Goal: Find specific page/section: Find specific page/section

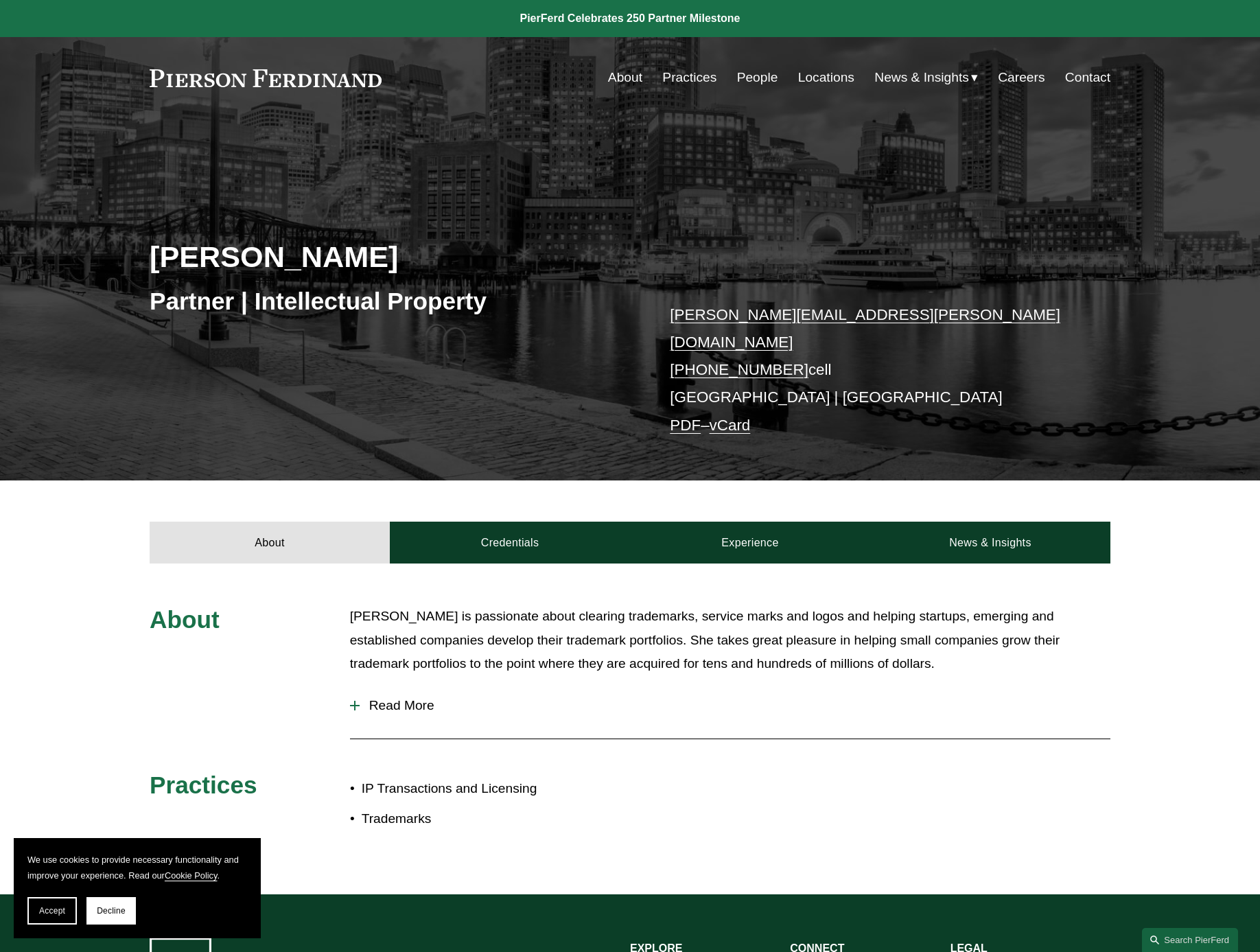
click at [620, 82] on link "About" at bounding box center [625, 78] width 35 height 26
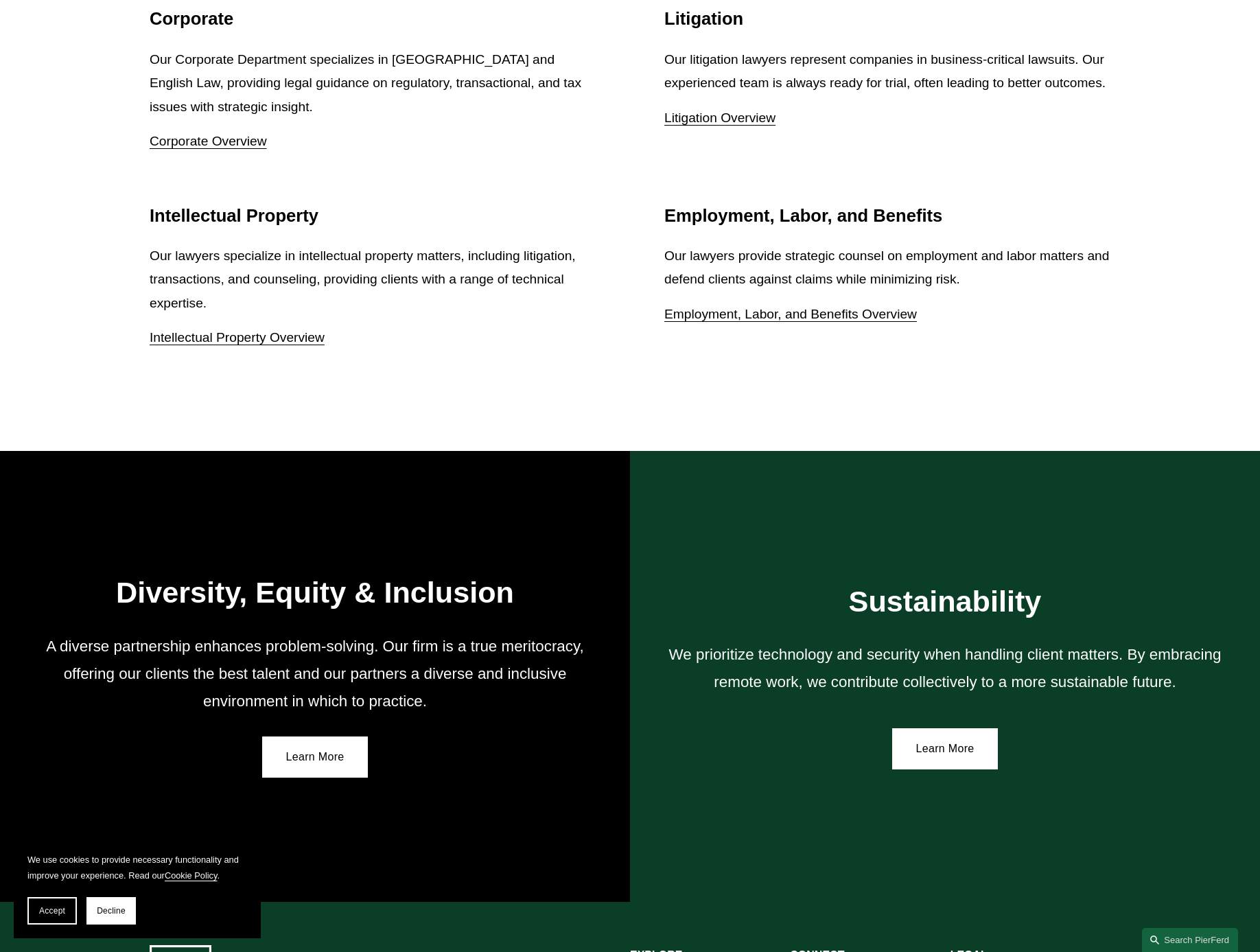
scroll to position [2185, 0]
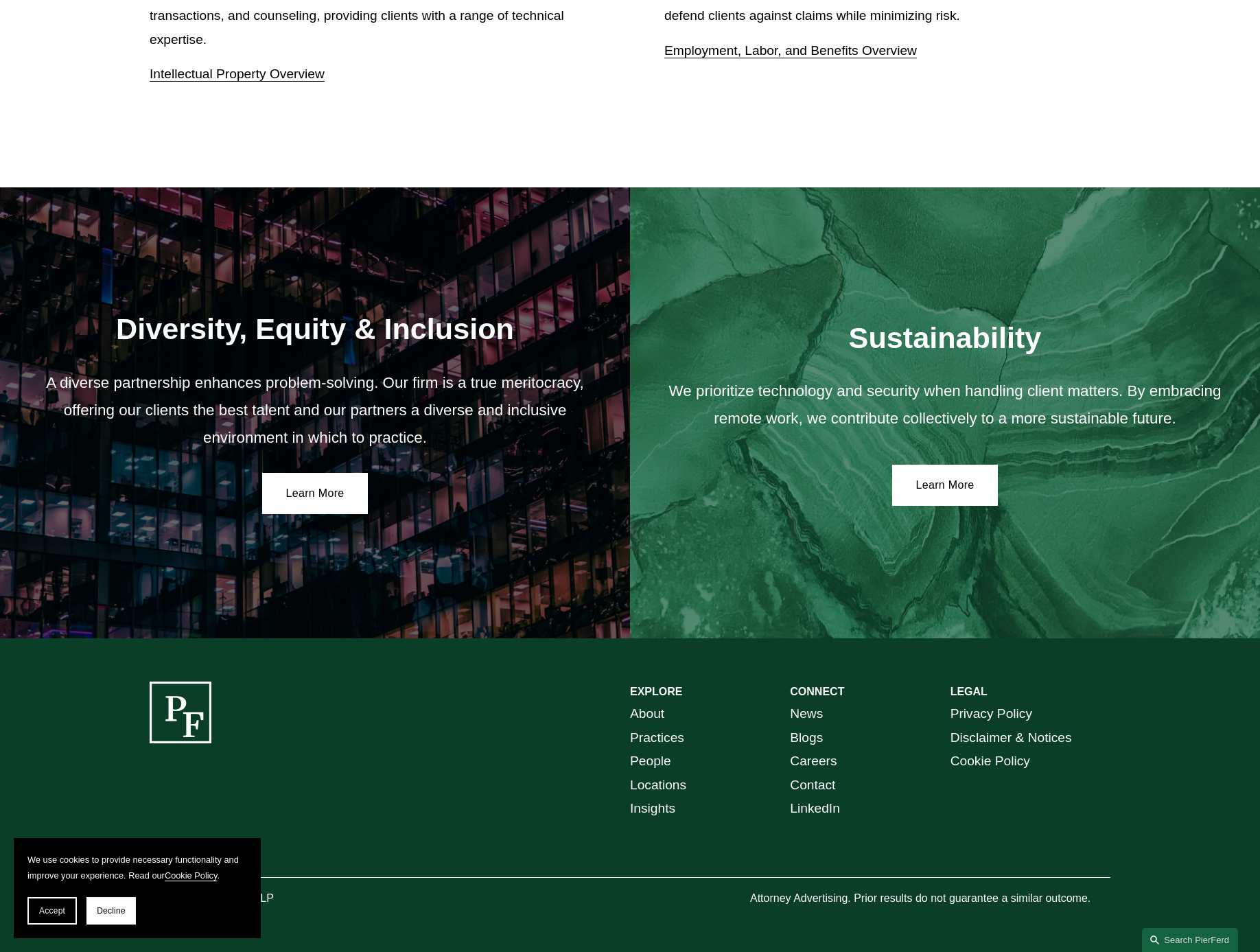
click at [664, 765] on link "People" at bounding box center [650, 761] width 41 height 24
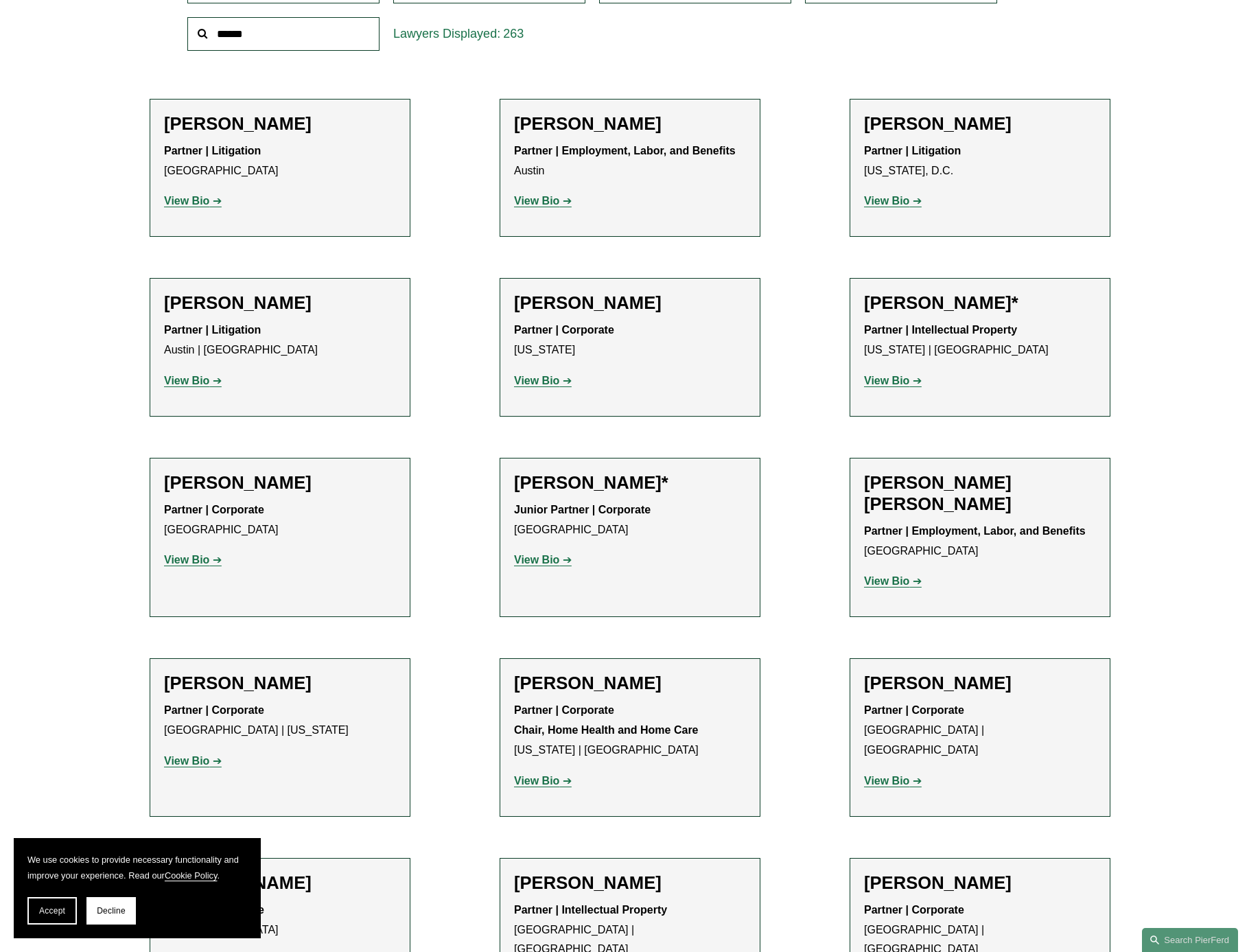
scroll to position [522, 0]
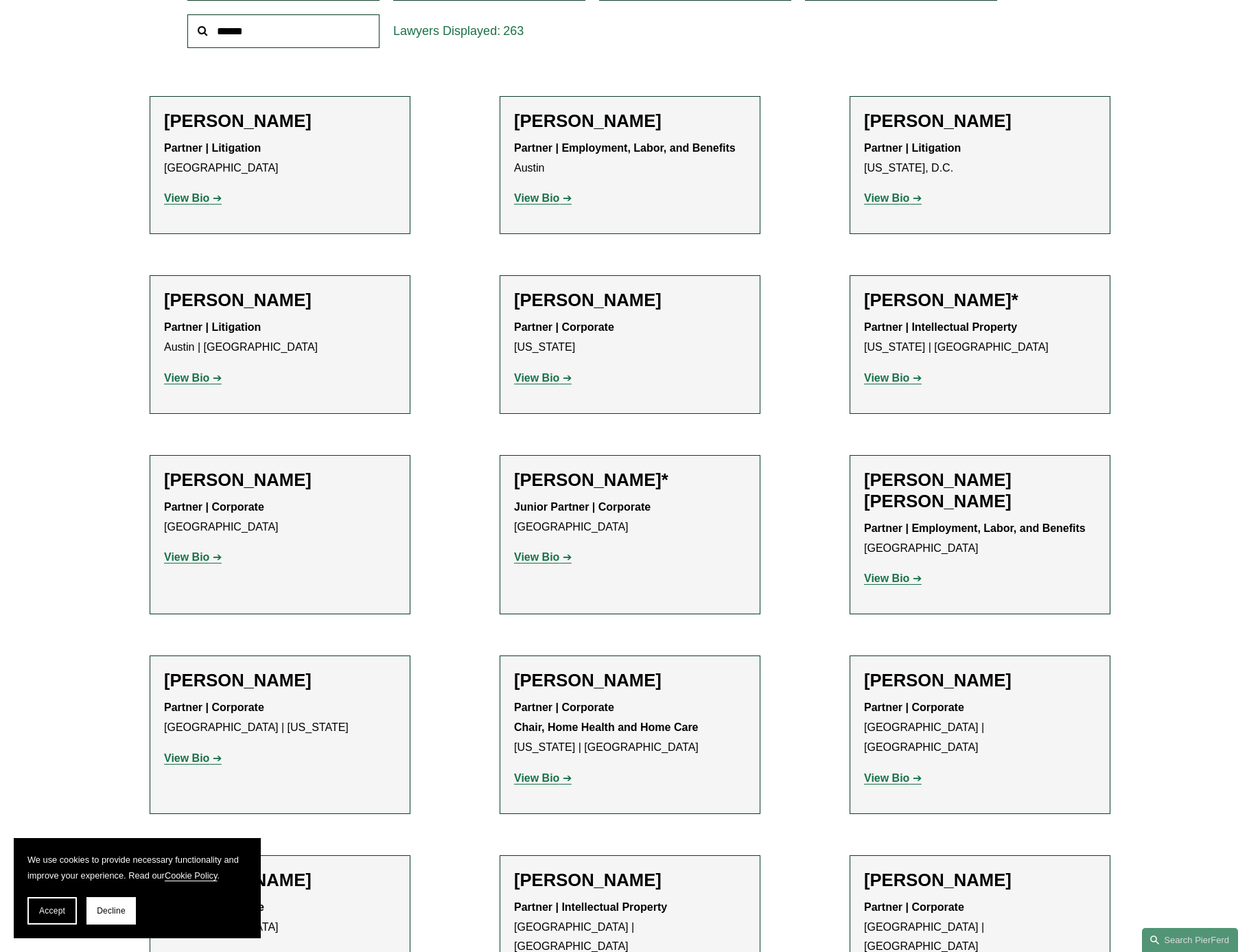
click at [193, 560] on strong "View Bio" at bounding box center [186, 556] width 46 height 12
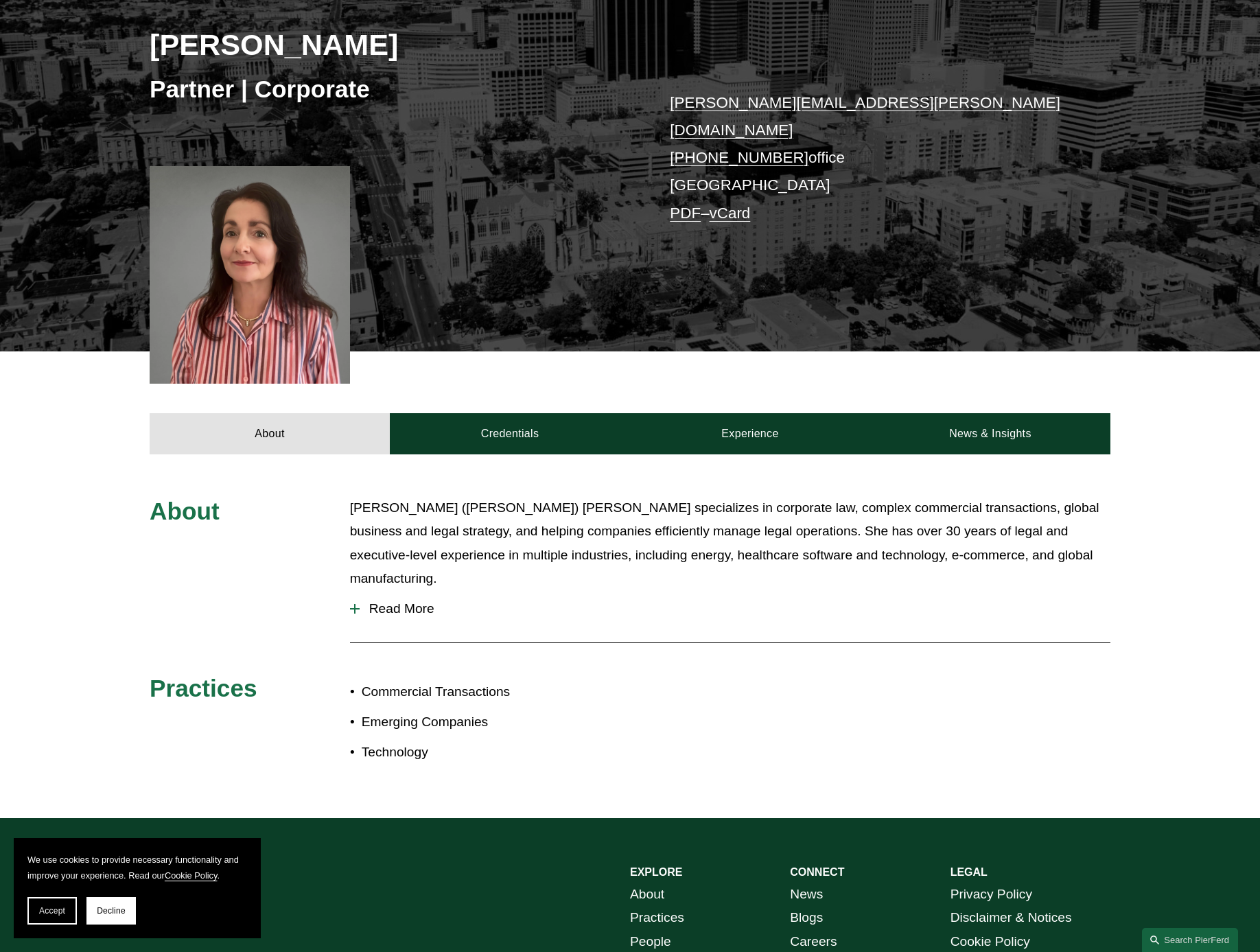
scroll to position [215, 0]
